Goal: Information Seeking & Learning: Understand process/instructions

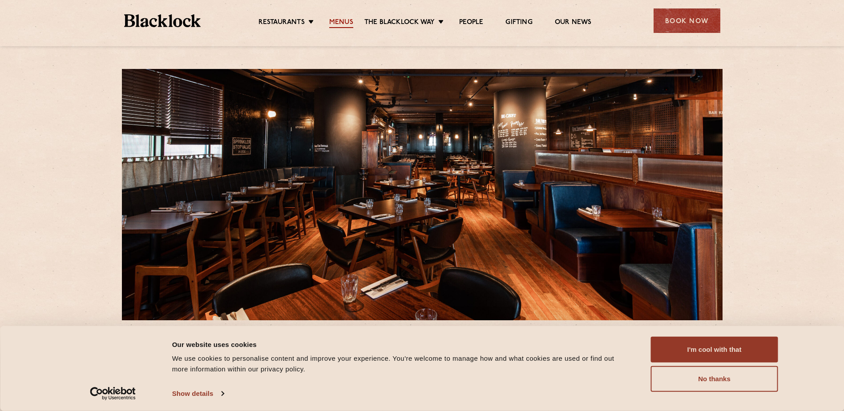
click at [346, 20] on link "Menus" at bounding box center [341, 23] width 24 height 10
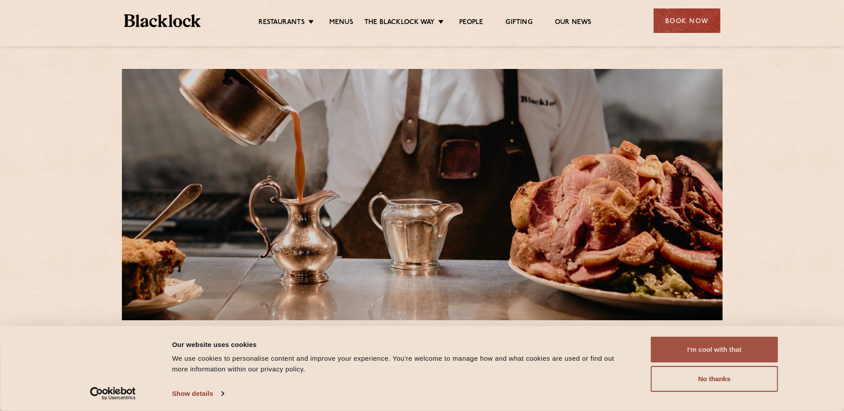
click at [683, 339] on button "I'm cool with that" at bounding box center [714, 350] width 127 height 26
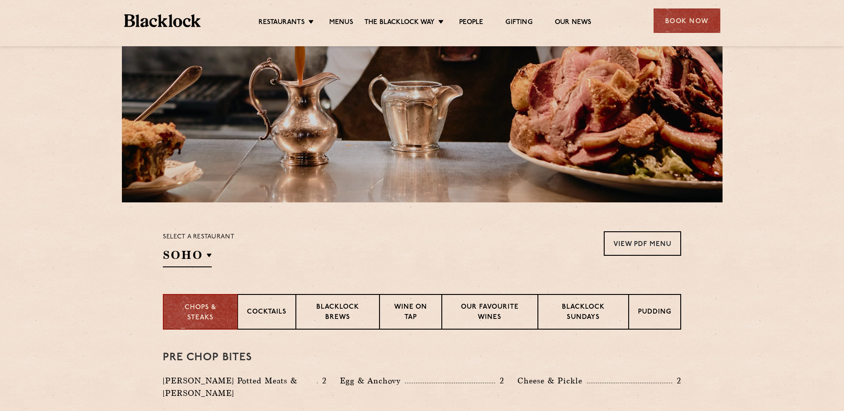
scroll to position [267, 0]
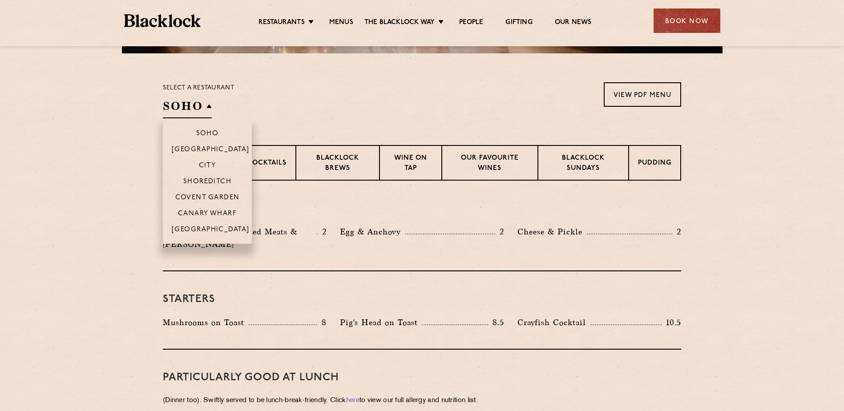
click at [204, 101] on h2 "SOHO" at bounding box center [187, 108] width 49 height 20
click at [206, 210] on p "Canary Wharf" at bounding box center [207, 214] width 59 height 9
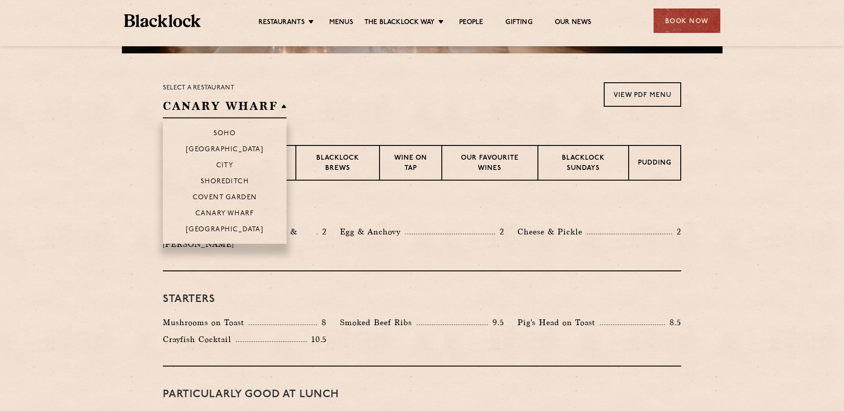
click at [225, 209] on li "Canary Wharf" at bounding box center [225, 213] width 124 height 16
click at [225, 213] on p "Canary Wharf" at bounding box center [224, 214] width 59 height 9
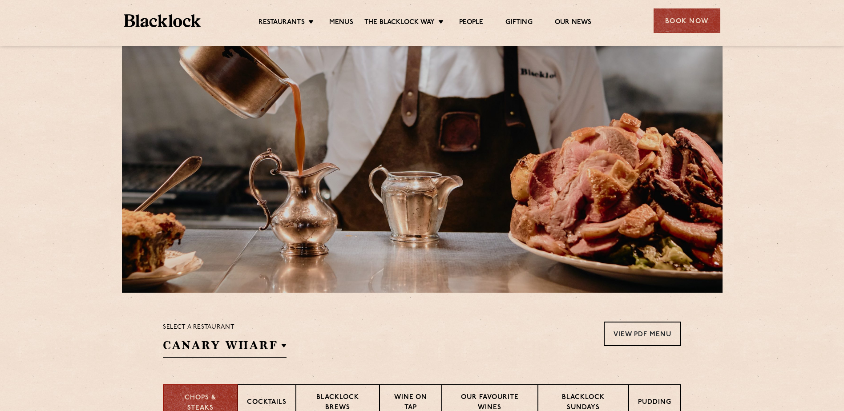
scroll to position [0, 0]
